Goal: Transaction & Acquisition: Download file/media

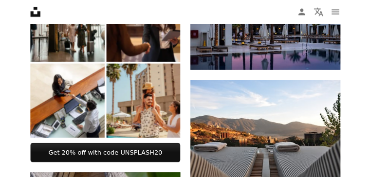
scroll to position [439, 0]
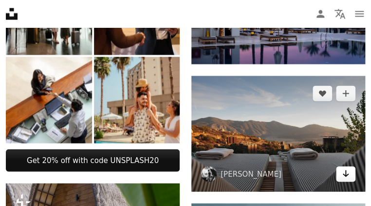
click at [336, 181] on link "Arrow pointing down" at bounding box center [345, 174] width 19 height 16
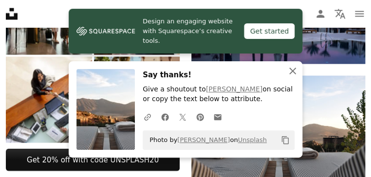
drag, startPoint x: 64, startPoint y: 175, endPoint x: 296, endPoint y: 65, distance: 257.0
click at [296, 65] on icon "An X shape" at bounding box center [293, 71] width 12 height 12
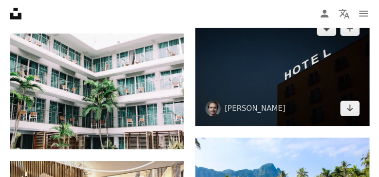
scroll to position [877, 0]
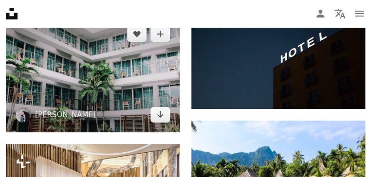
click at [96, 85] on img at bounding box center [93, 75] width 174 height 116
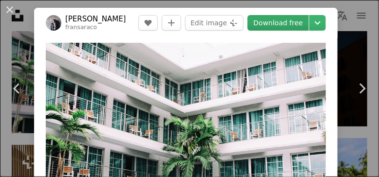
click at [290, 25] on link "Download free" at bounding box center [278, 23] width 61 height 16
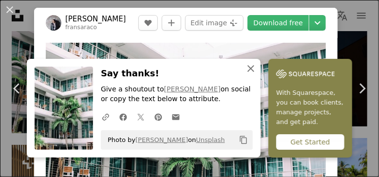
click at [246, 70] on icon "An X shape" at bounding box center [251, 69] width 12 height 12
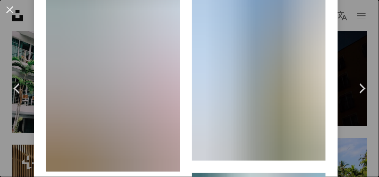
scroll to position [975, 0]
